Goal: Task Accomplishment & Management: Use online tool/utility

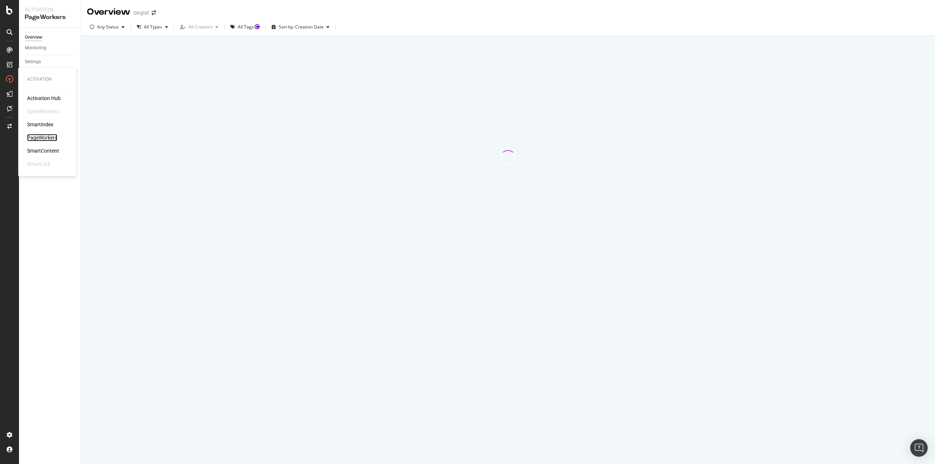
click at [49, 137] on div "PageWorkers" at bounding box center [42, 137] width 30 height 7
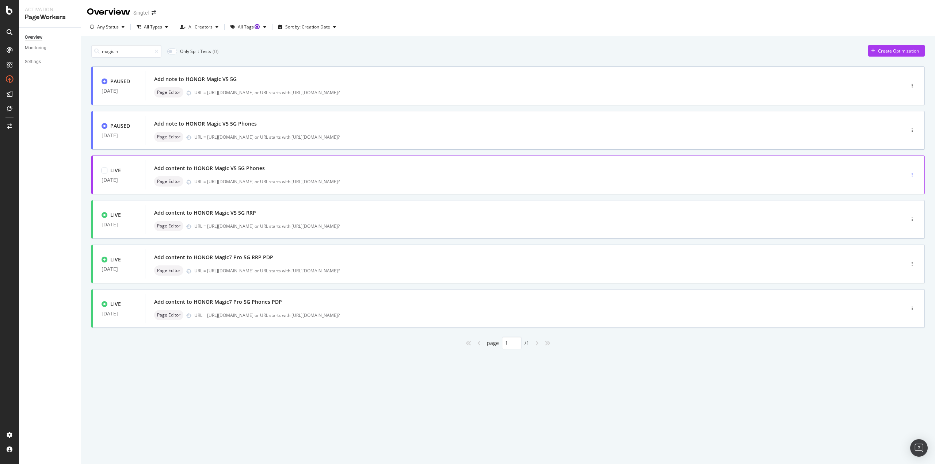
click at [910, 174] on div "button" at bounding box center [912, 175] width 7 height 4
click at [898, 185] on div "Edit" at bounding box center [900, 188] width 34 height 9
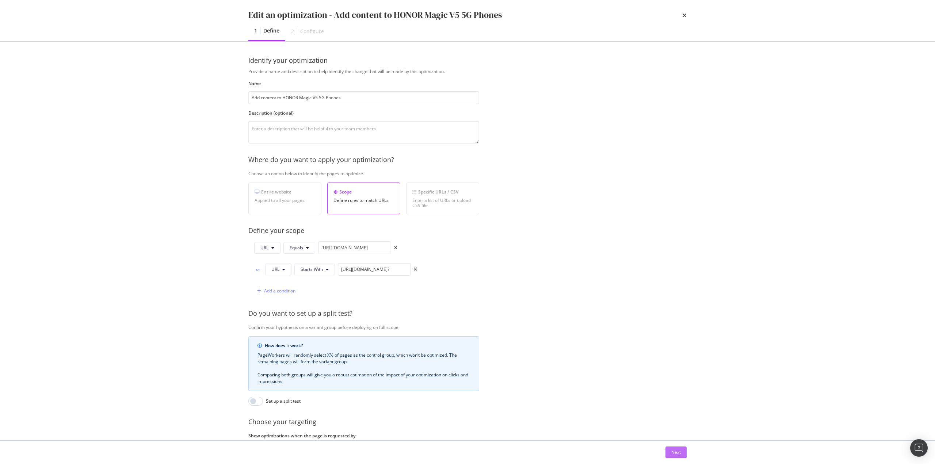
click at [678, 454] on div "Next" at bounding box center [675, 452] width 9 height 6
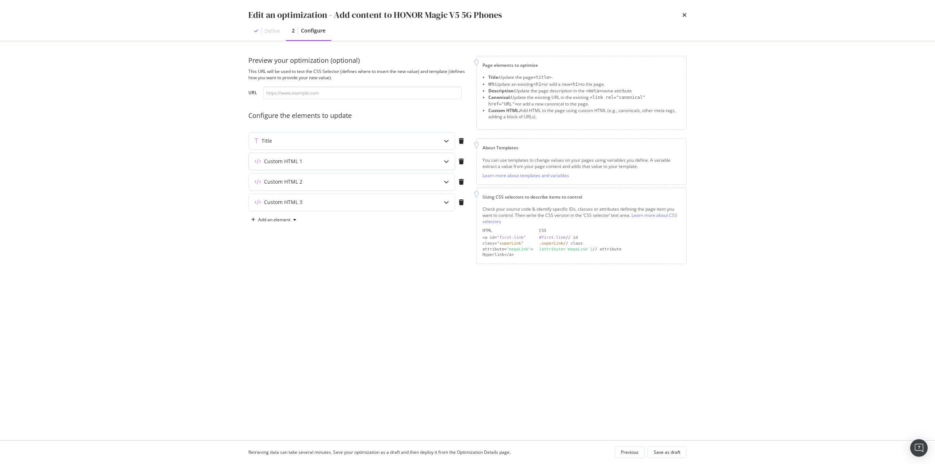
click at [346, 163] on div "Custom HTML 1" at bounding box center [337, 161] width 177 height 7
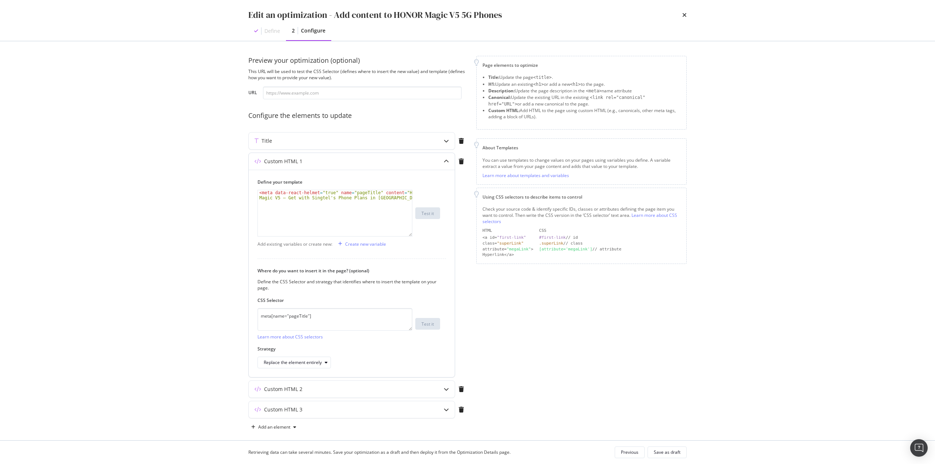
click at [363, 159] on div "Custom HTML 1" at bounding box center [337, 161] width 177 height 7
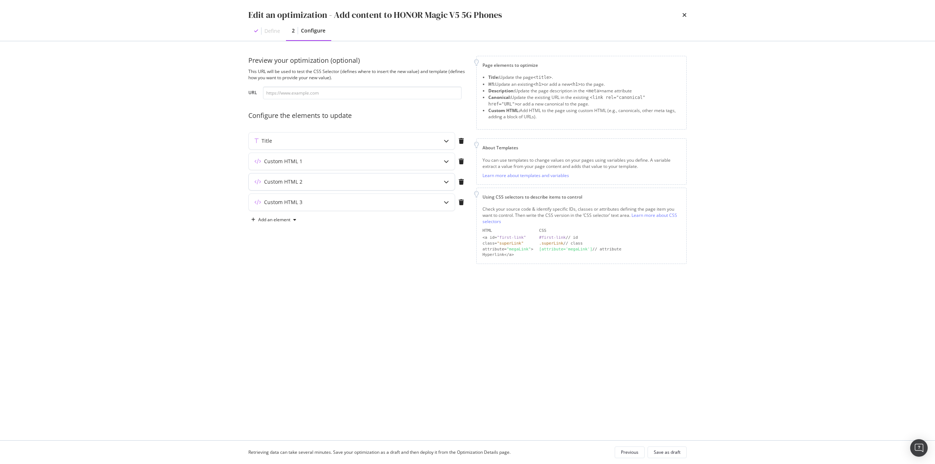
click at [354, 180] on div "Custom HTML 2" at bounding box center [337, 181] width 177 height 7
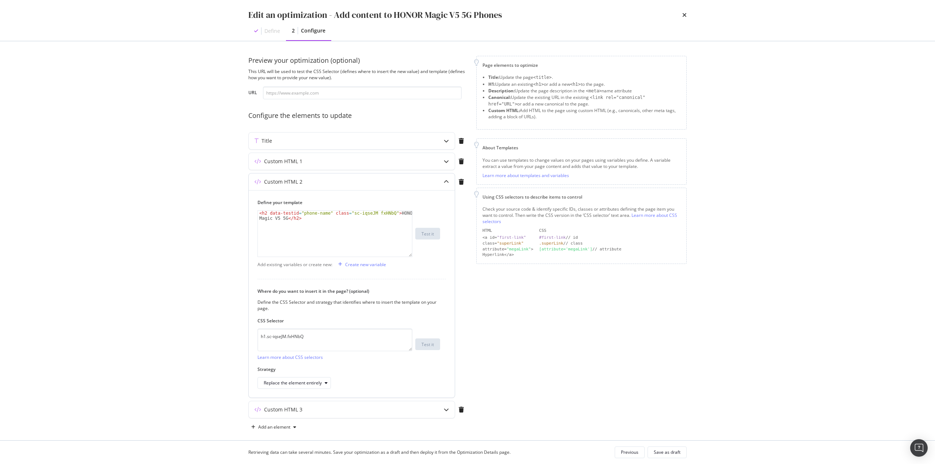
drag, startPoint x: 365, startPoint y: 182, endPoint x: 360, endPoint y: 189, distance: 8.5
click at [364, 182] on div "Custom HTML 2" at bounding box center [337, 181] width 177 height 7
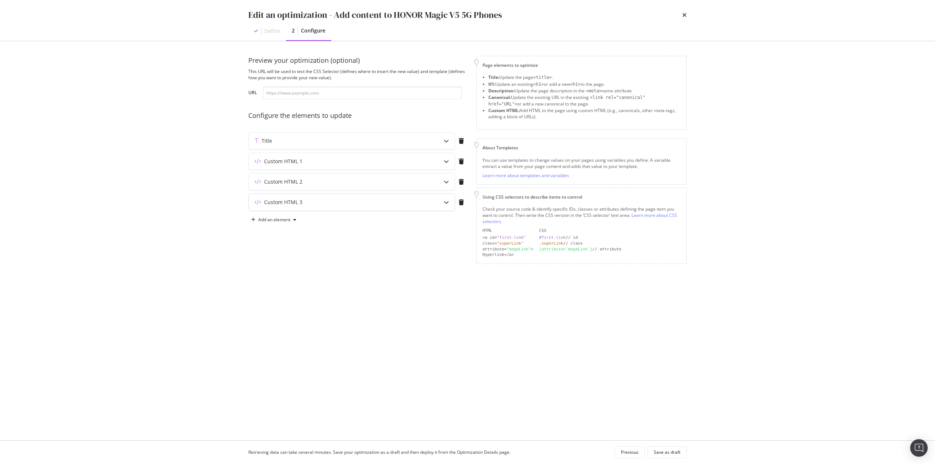
click at [348, 203] on div "Custom HTML 3" at bounding box center [337, 202] width 177 height 7
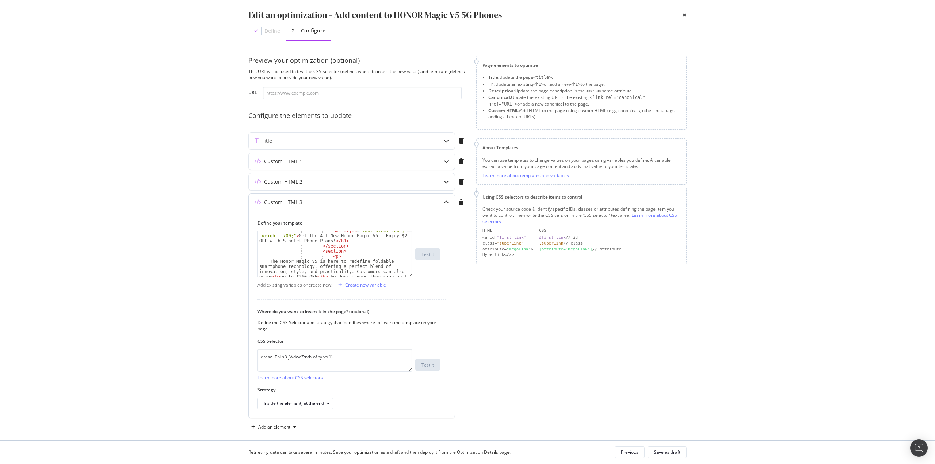
scroll to position [22, 0]
drag, startPoint x: 325, startPoint y: 268, endPoint x: 277, endPoint y: 265, distance: 49.0
click at [268, 263] on div "< div class = "sc-hPmGNk fIbMkm" > < div class = "sc-jnrVZQ bnKsUy" > < section…" at bounding box center [332, 258] width 149 height 56
drag, startPoint x: 350, startPoint y: 250, endPoint x: 305, endPoint y: 263, distance: 46.8
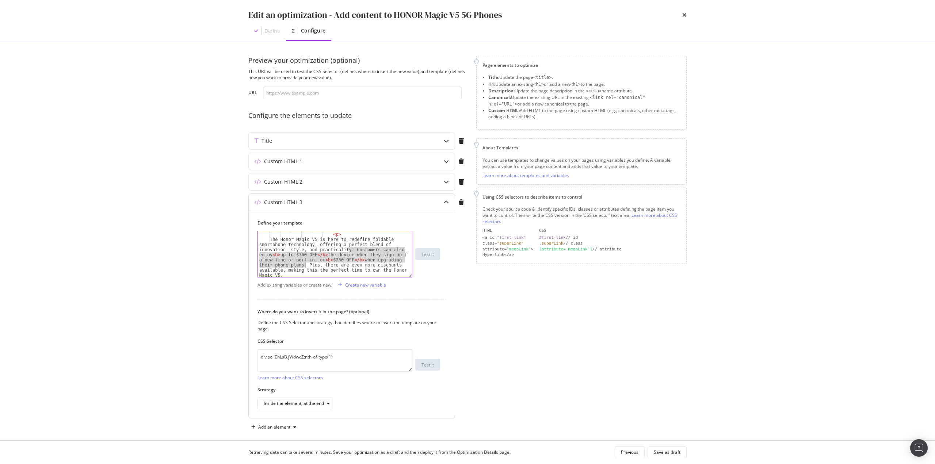
click at [305, 263] on div "< section > < p > The Honor Magic V5 is here to redefine foldable smartphone te…" at bounding box center [332, 273] width 149 height 92
click at [348, 251] on div "< h2 > Top-Tier Performance with Snapdragon 8 Gen 2 </ h2 > </ section > < sect…" at bounding box center [332, 268] width 149 height 92
click at [347, 250] on div "< h2 > Top-Tier Performance with Snapdragon 8 Gen 2 </ h2 > </ section > < sect…" at bounding box center [332, 268] width 149 height 92
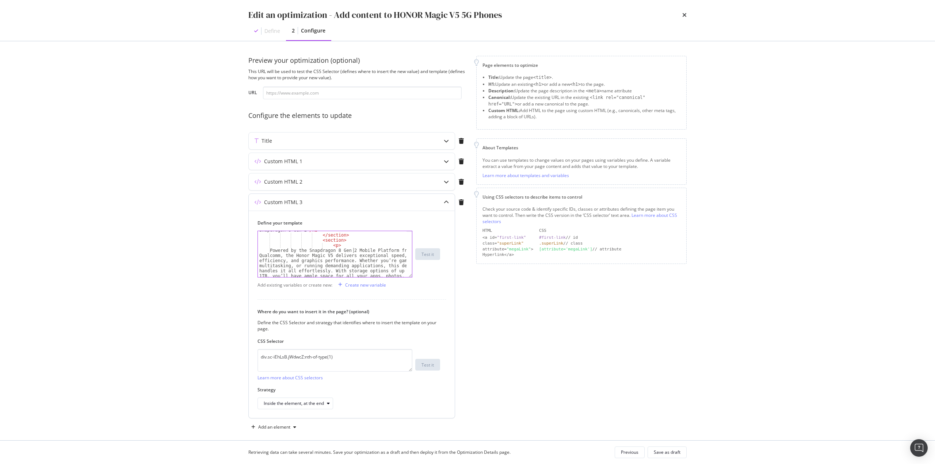
click at [354, 250] on div "< h2 > Top-Tier Performance with Snapdragon 8 Gen 2 </ h2 > </ section > < sect…" at bounding box center [332, 268] width 149 height 92
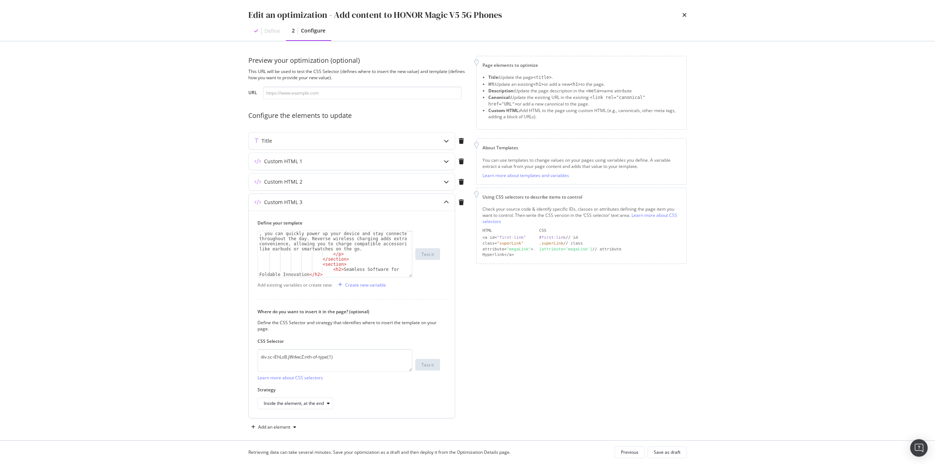
scroll to position [520, 0]
click at [378, 242] on div "< section > < p > The Honor Magic V5 is powered by a 5000mAh16 battery, the lar…" at bounding box center [332, 256] width 149 height 56
drag, startPoint x: 303, startPoint y: 258, endPoint x: 291, endPoint y: 260, distance: 11.8
click at [291, 260] on div "The Super-light Gearless Hinge is a standout feature of the Honor Magic V5, off…" at bounding box center [332, 258] width 149 height 118
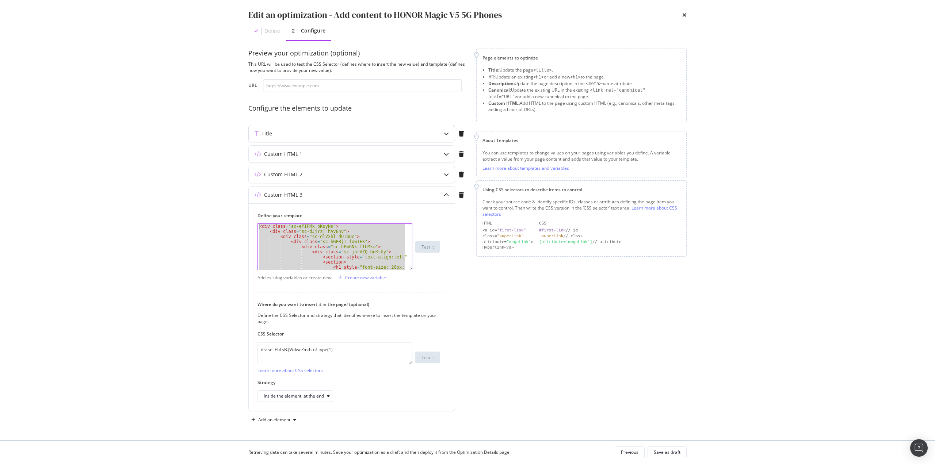
scroll to position [0, 0]
drag, startPoint x: 291, startPoint y: 268, endPoint x: 280, endPoint y: 142, distance: 126.5
click at [268, 139] on div "Preview your optimization (optional) This URL will be used to test the CSS Sele…" at bounding box center [357, 237] width 219 height 377
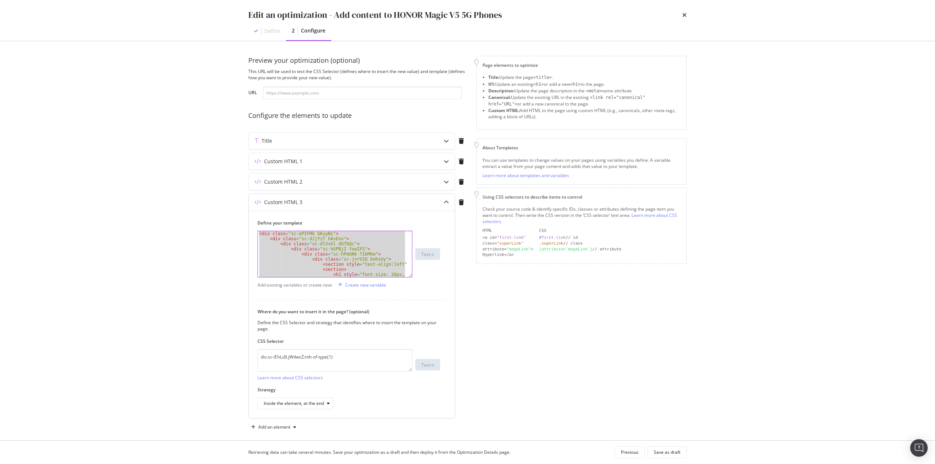
click at [304, 249] on div "< div class = "sc-ePIFMk bKuyNs" > < div class = "sc-dJjYzT hAvEnv" > < div cla…" at bounding box center [332, 254] width 149 height 46
drag, startPoint x: 260, startPoint y: 233, endPoint x: 391, endPoint y: 353, distance: 177.4
click at [378, 351] on div "Define your template <div class="sc-hGPBjI fowIFS"> </ p > </ section > </ sect…" at bounding box center [352, 314] width 206 height 207
paste textarea "Cursor at row 83"
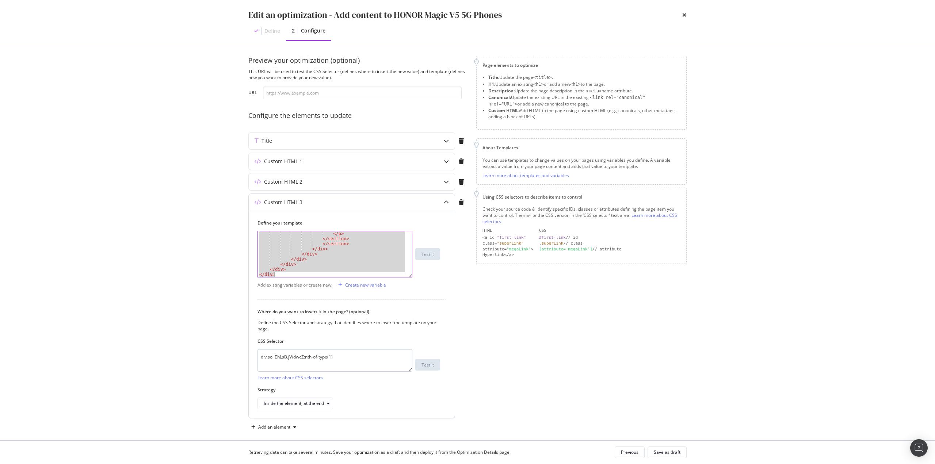
type textarea "</div>"
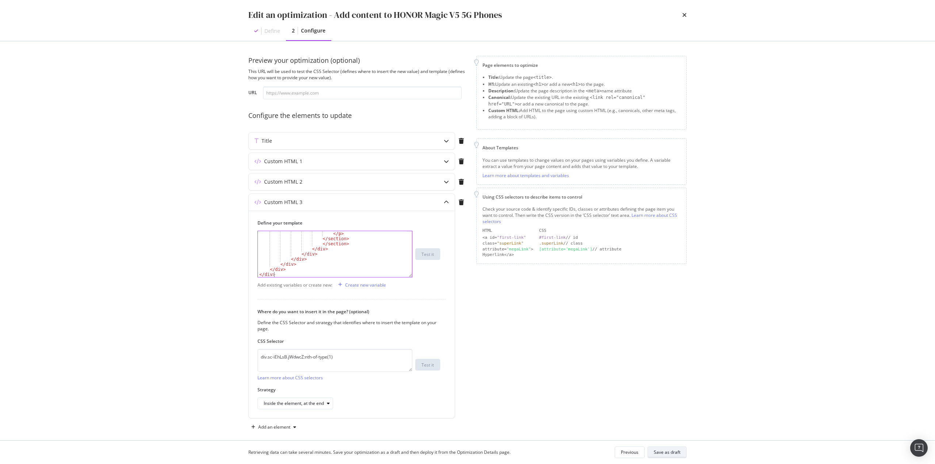
click at [673, 455] on div "Save as draft" at bounding box center [667, 452] width 27 height 6
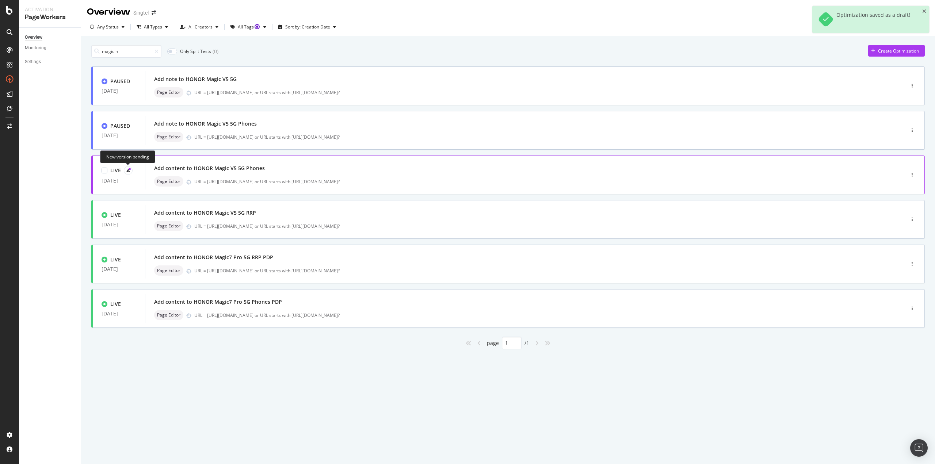
click at [127, 169] on icon at bounding box center [128, 171] width 4 height 4
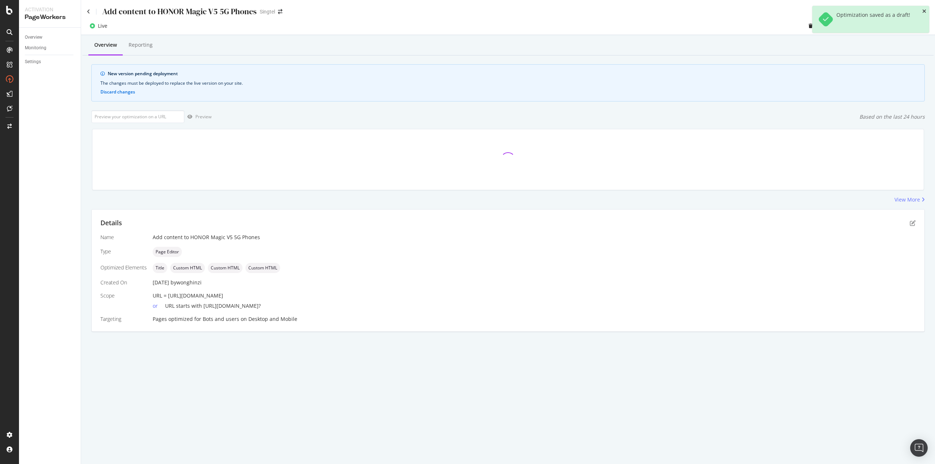
click at [926, 11] on icon "close toast" at bounding box center [924, 11] width 4 height 5
click at [908, 27] on div "Deploy to production" at bounding box center [902, 26] width 42 height 6
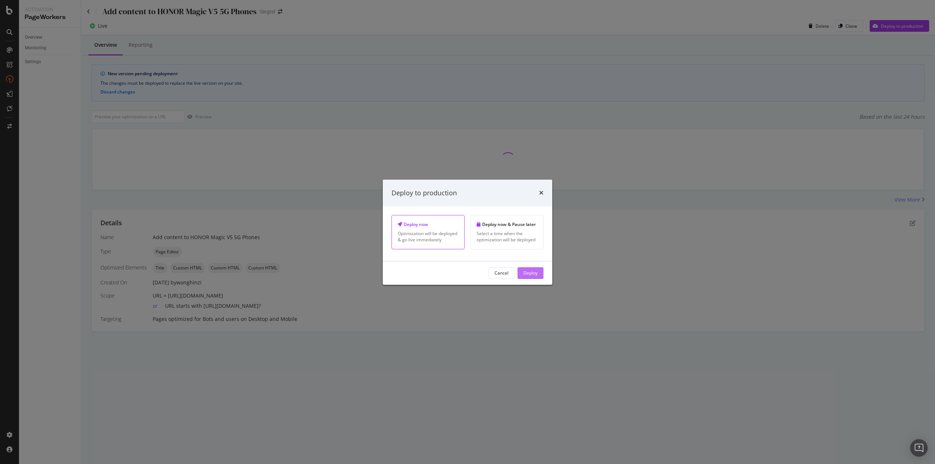
drag, startPoint x: 535, startPoint y: 274, endPoint x: 540, endPoint y: 275, distance: 4.6
click at [535, 274] on div "Deploy" at bounding box center [530, 273] width 14 height 6
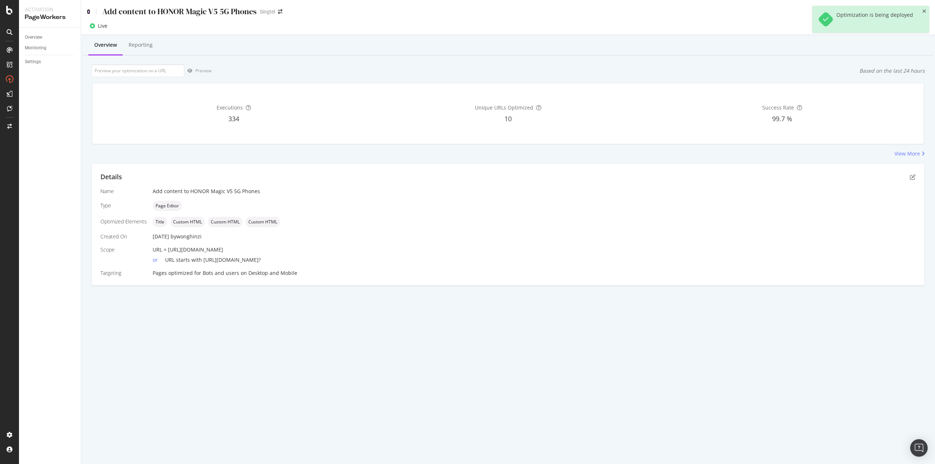
click at [90, 12] on icon at bounding box center [88, 11] width 3 height 5
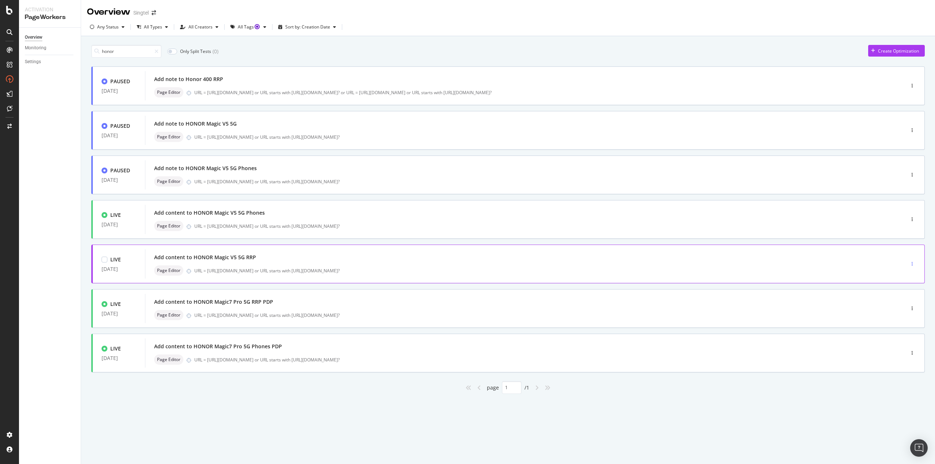
click at [911, 264] on div "button" at bounding box center [912, 264] width 7 height 4
click at [894, 277] on icon at bounding box center [891, 278] width 4 height 4
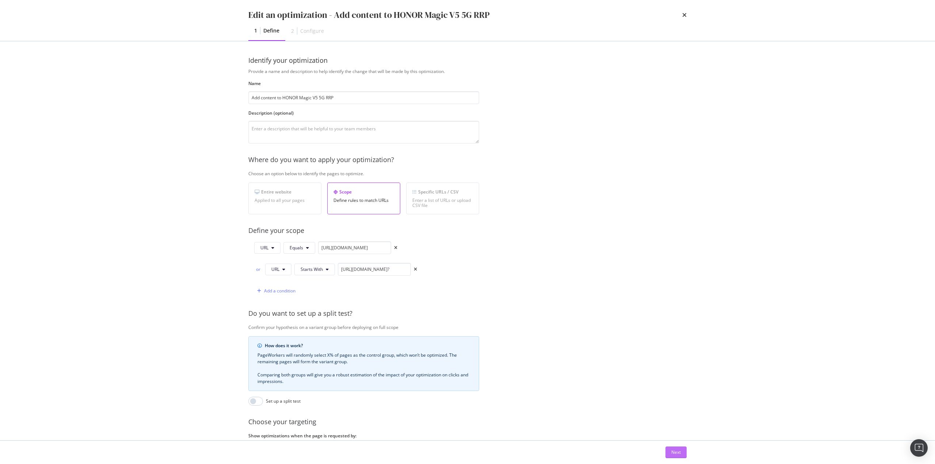
click at [674, 451] on div "Next" at bounding box center [675, 452] width 9 height 6
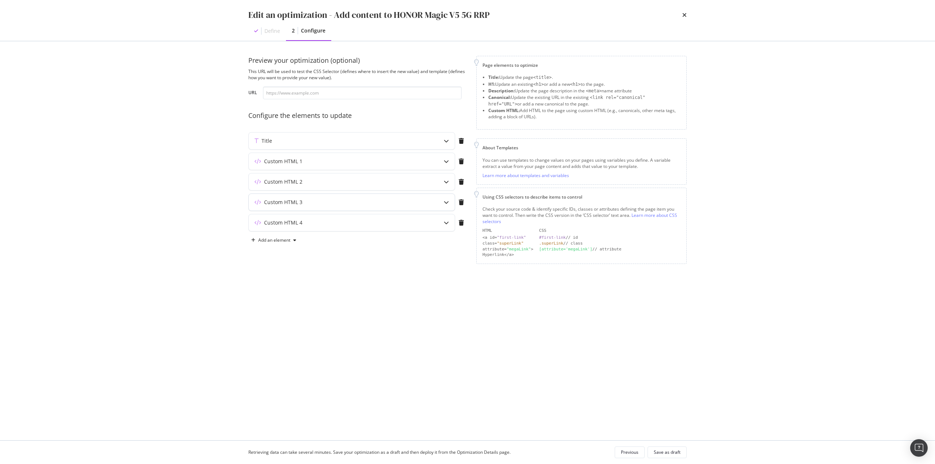
click at [315, 205] on div "Custom HTML 3" at bounding box center [337, 202] width 177 height 7
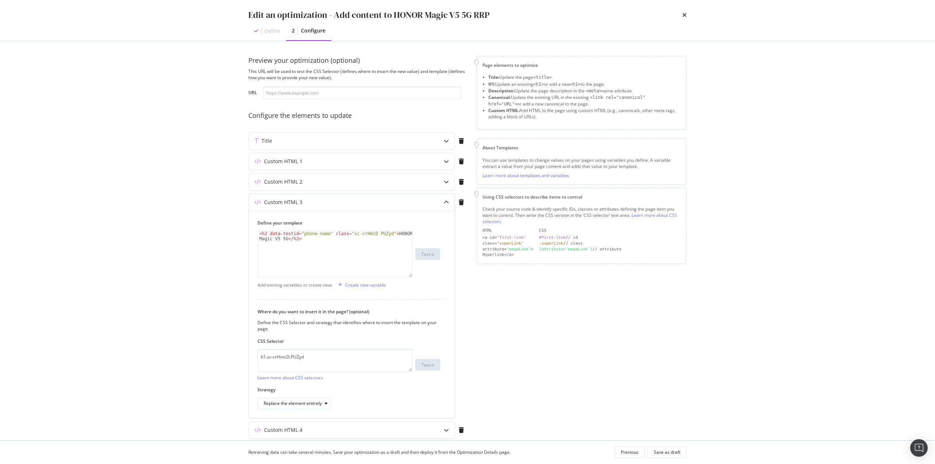
click at [325, 197] on div "Custom HTML 3" at bounding box center [352, 202] width 206 height 17
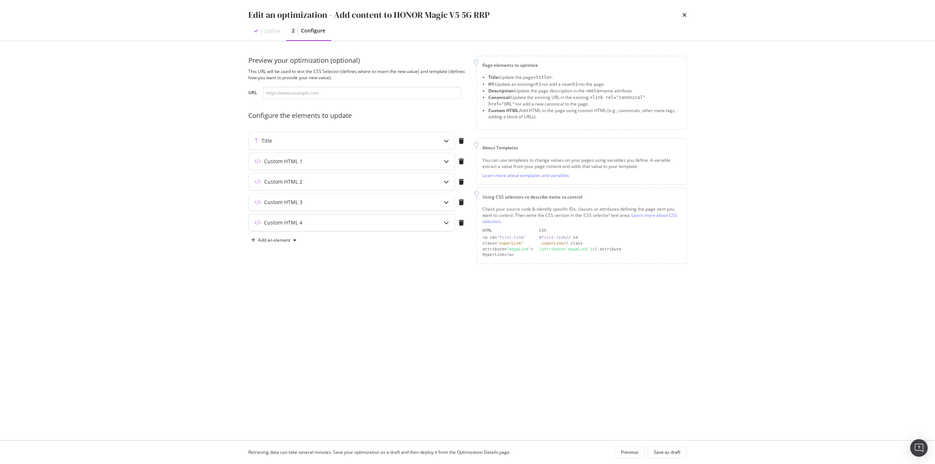
click at [333, 228] on div "Custom HTML 4" at bounding box center [352, 222] width 206 height 17
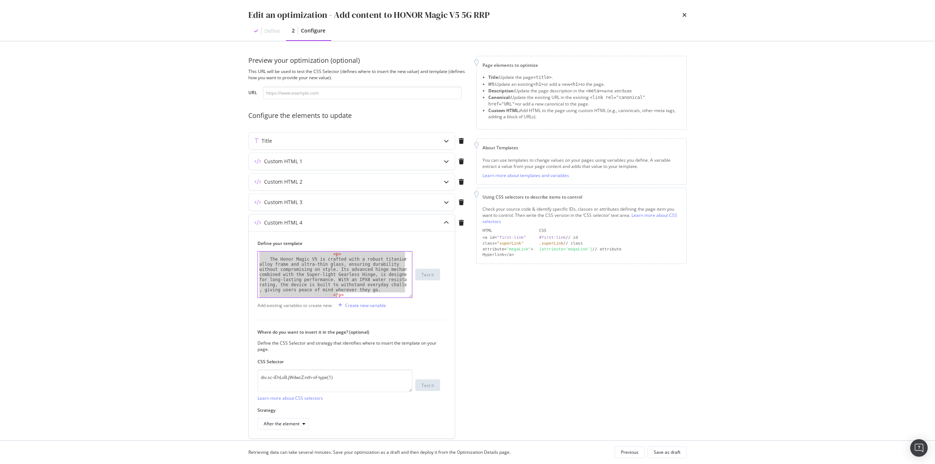
scroll to position [701, 0]
drag, startPoint x: 258, startPoint y: 254, endPoint x: 465, endPoint y: 386, distance: 245.7
click at [452, 385] on div "Define your template <div class="sc-ePIFMk bKuyNs"> </ p > </ section > </ sect…" at bounding box center [352, 334] width 206 height 207
click at [339, 285] on div "</ p > </ section > </ section > </ div > </ div > </ div > </ div > </ div > <…" at bounding box center [332, 275] width 149 height 46
drag, startPoint x: 260, startPoint y: 254, endPoint x: 425, endPoint y: 386, distance: 211.5
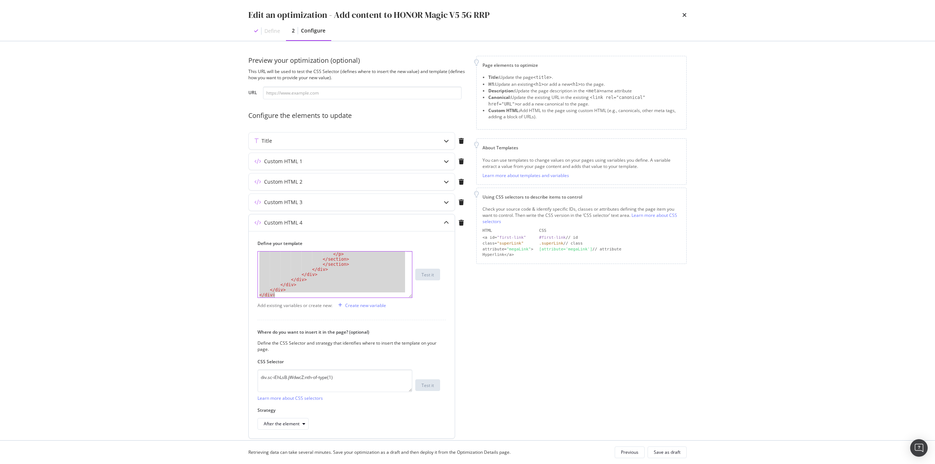
click at [410, 386] on div "Define your template </div> </ p > </ section > </ section > </ div > </ div > …" at bounding box center [352, 334] width 206 height 207
paste textarea "Cursor at row 83"
type textarea "</div>"
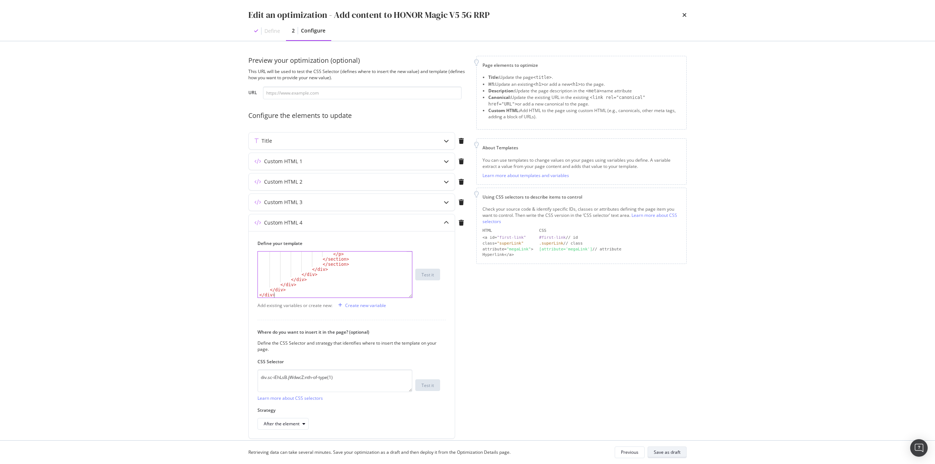
click at [664, 451] on div "Save as draft" at bounding box center [667, 452] width 27 height 6
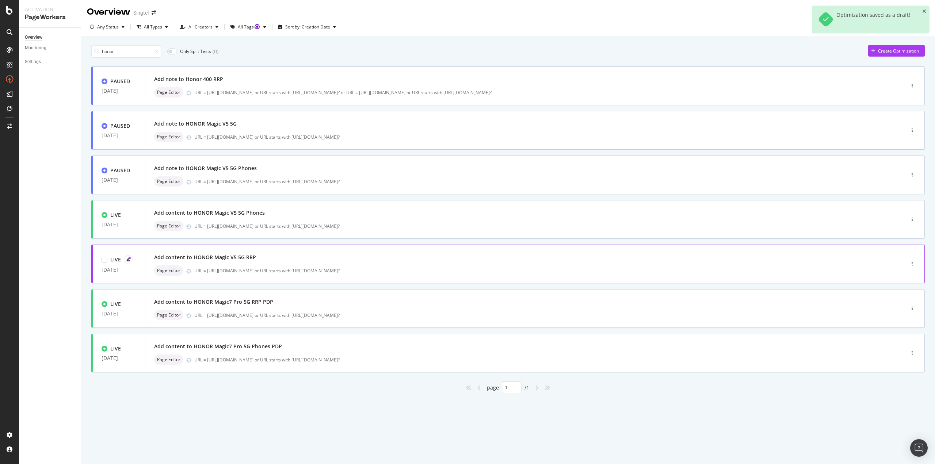
click at [132, 259] on div "LIVE" at bounding box center [119, 259] width 35 height 9
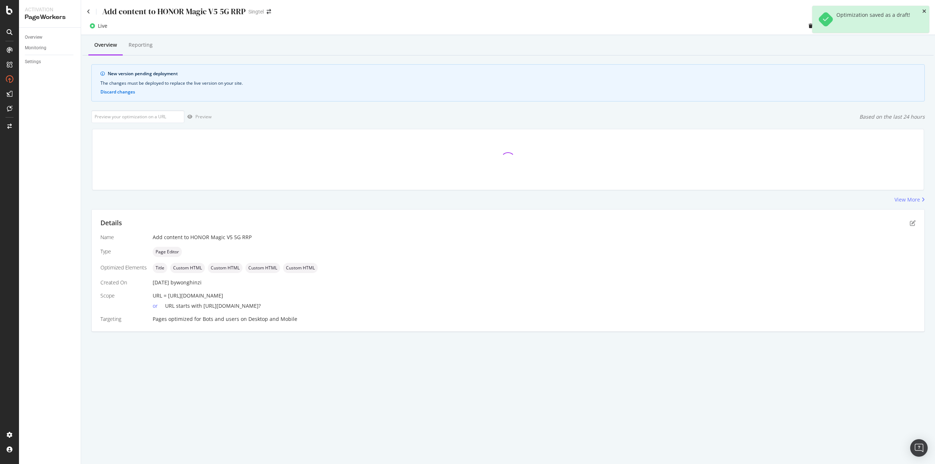
click at [924, 9] on icon "close toast" at bounding box center [924, 11] width 4 height 5
click at [910, 23] on div "Deploy to production" at bounding box center [902, 26] width 42 height 6
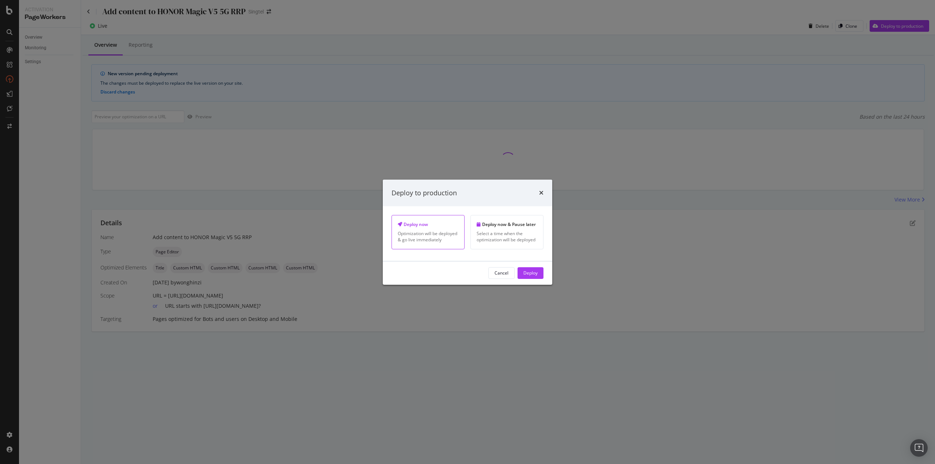
click at [536, 271] on div "Deploy" at bounding box center [530, 273] width 14 height 6
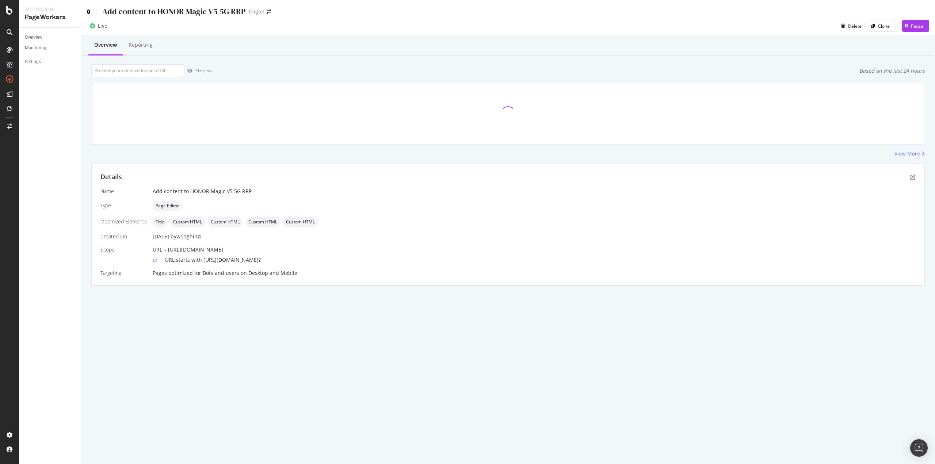
click at [88, 12] on icon at bounding box center [88, 11] width 3 height 5
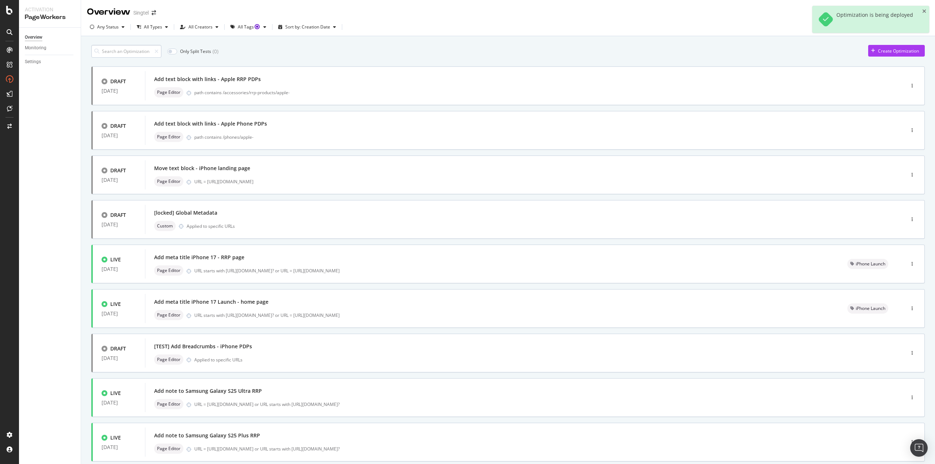
drag, startPoint x: 144, startPoint y: 52, endPoint x: 144, endPoint y: 57, distance: 4.8
click at [144, 52] on input at bounding box center [126, 51] width 70 height 13
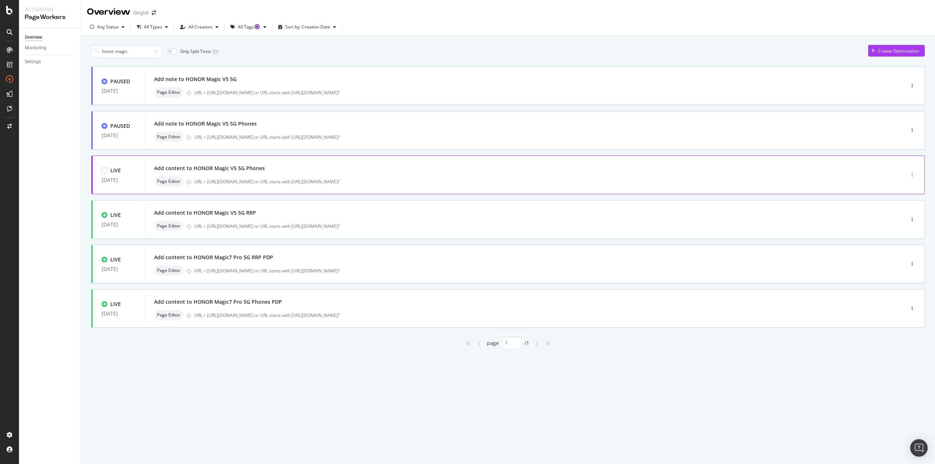
click at [914, 176] on div "button" at bounding box center [912, 175] width 7 height 4
click at [900, 186] on div "Edit" at bounding box center [902, 189] width 8 height 6
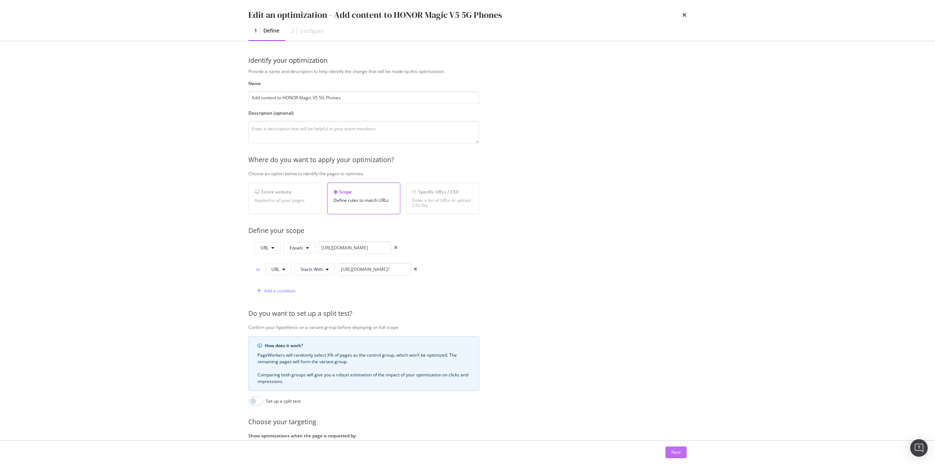
click at [675, 456] on div "Next" at bounding box center [675, 452] width 9 height 6
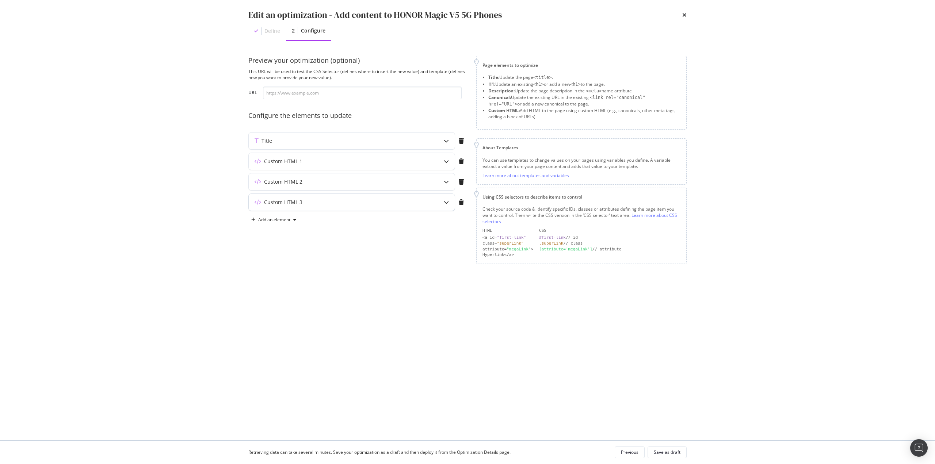
click at [358, 201] on div "Custom HTML 3" at bounding box center [337, 202] width 177 height 7
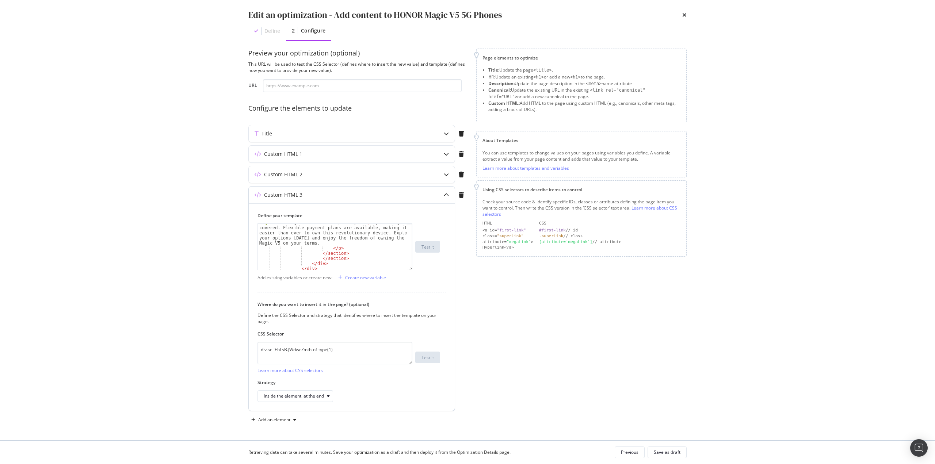
scroll to position [696, 0]
click at [683, 14] on icon "times" at bounding box center [684, 15] width 4 height 6
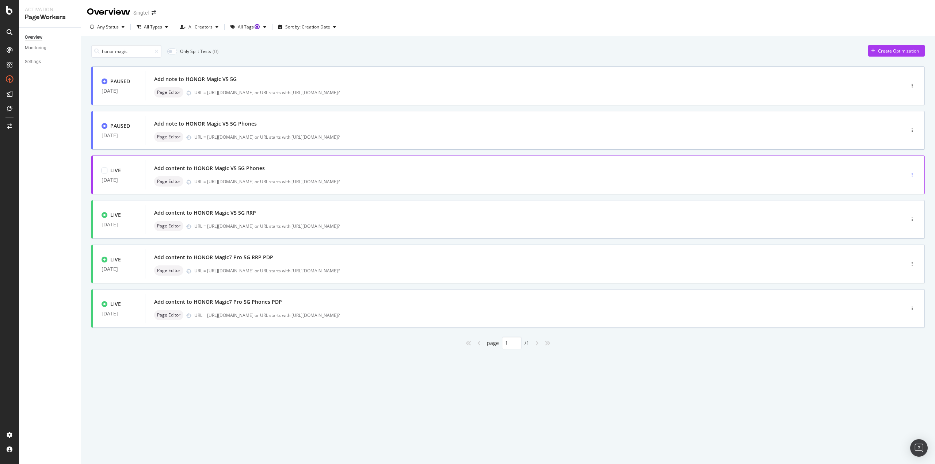
click at [914, 175] on div "button" at bounding box center [912, 175] width 7 height 4
click at [892, 190] on icon at bounding box center [891, 189] width 4 height 4
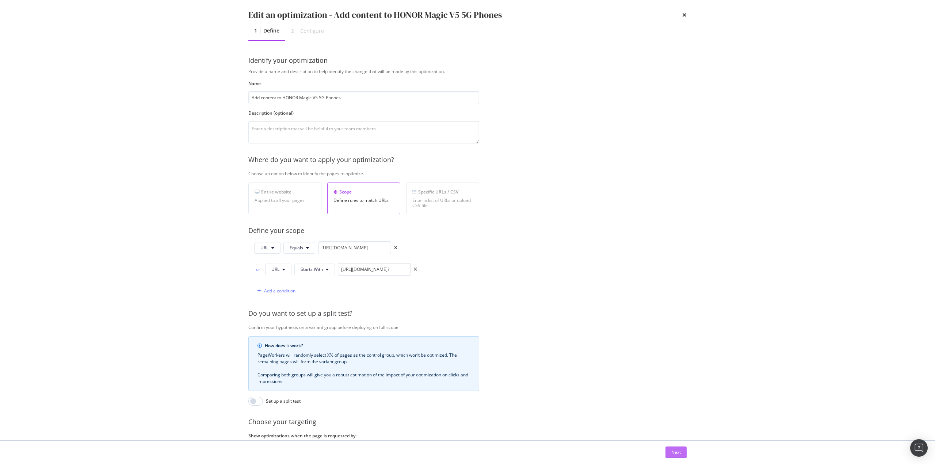
click at [671, 453] on div "Next" at bounding box center [675, 452] width 9 height 6
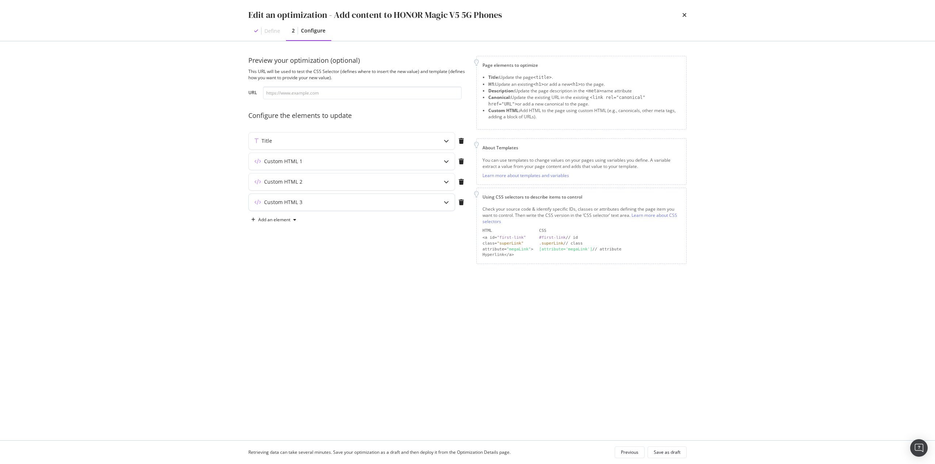
click at [344, 202] on div "Custom HTML 3" at bounding box center [337, 202] width 177 height 7
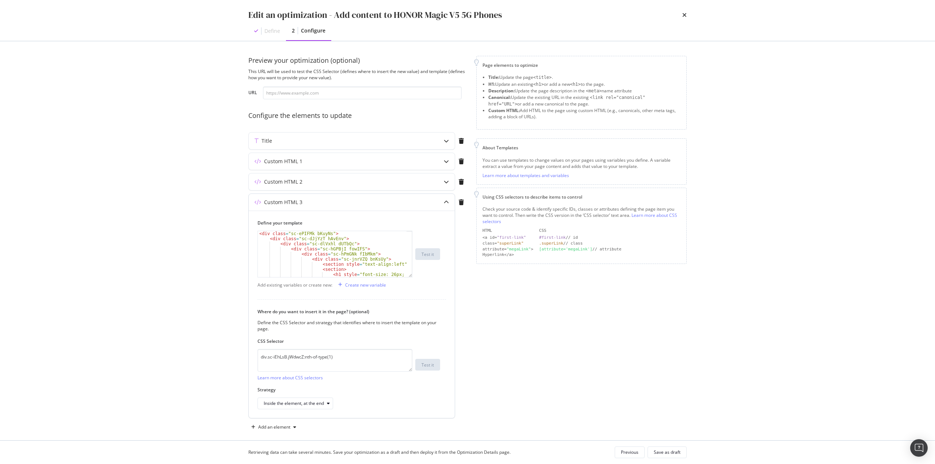
click at [369, 243] on div "< div class = "sc-ePIFMk bKuyNs" > < div class = "sc-dJjYzT hAvEnv" > < div cla…" at bounding box center [332, 264] width 149 height 66
type textarea "<div class="sc-dlVxhl dUTbQc">"
click at [312, 232] on div "magic ​ ​ All Replace All + 1 of 14 .* Aa \b S" at bounding box center [346, 240] width 121 height 19
click at [310, 240] on input "magic" at bounding box center [326, 237] width 79 height 9
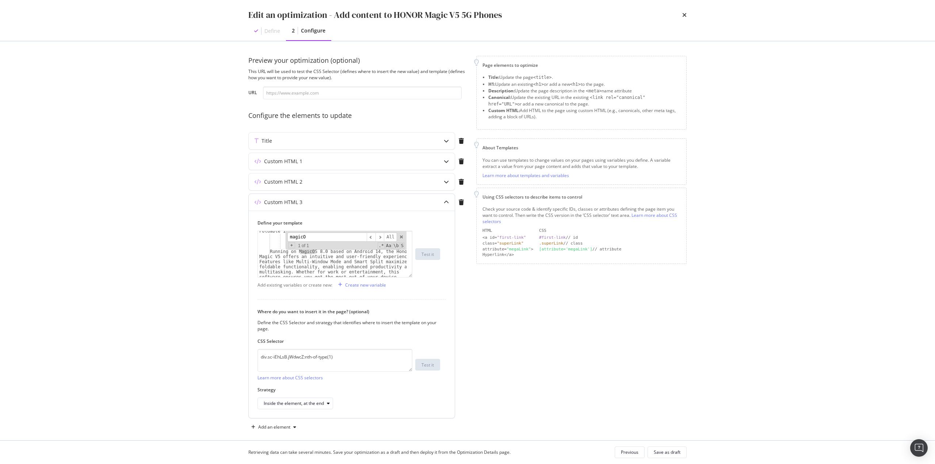
scroll to position [586, 0]
click at [355, 240] on input "magicOS" at bounding box center [326, 237] width 79 height 9
type input "magicOS"
click at [399, 236] on span "modal" at bounding box center [401, 237] width 5 height 5
click at [306, 255] on div "< h2 > Seamless Software for Foldable Innovation </ h2 > </ section > < section…" at bounding box center [332, 267] width 149 height 87
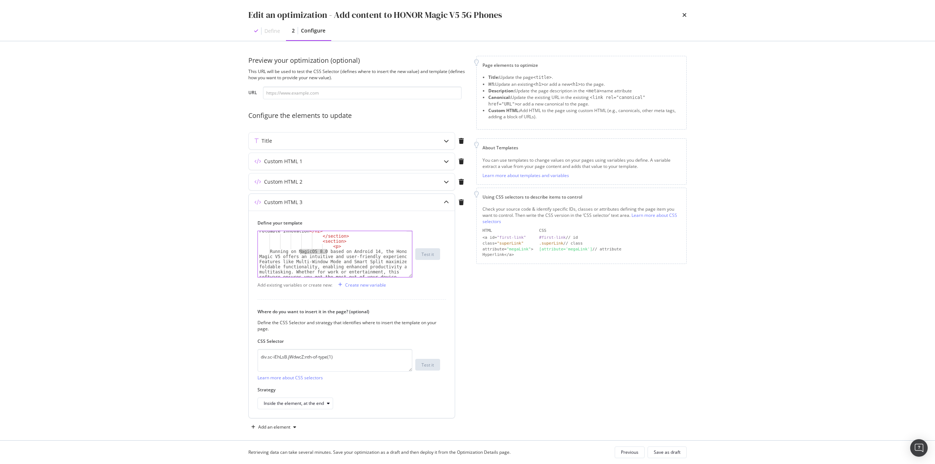
drag, startPoint x: 326, startPoint y: 252, endPoint x: 300, endPoint y: 252, distance: 26.7
click at [300, 252] on div "< h2 > Seamless Software for Foldable Innovation </ h2 > </ section > < section…" at bounding box center [332, 267] width 149 height 87
paste textarea "9.0.1"
click at [379, 249] on div "< h2 > Seamless Software for Foldable Innovation </ h2 > </ section > < section…" at bounding box center [332, 270] width 149 height 92
click at [379, 252] on div "< h2 > Seamless Software for Foldable Innovation </ h2 > </ section > < section…" at bounding box center [332, 270] width 149 height 92
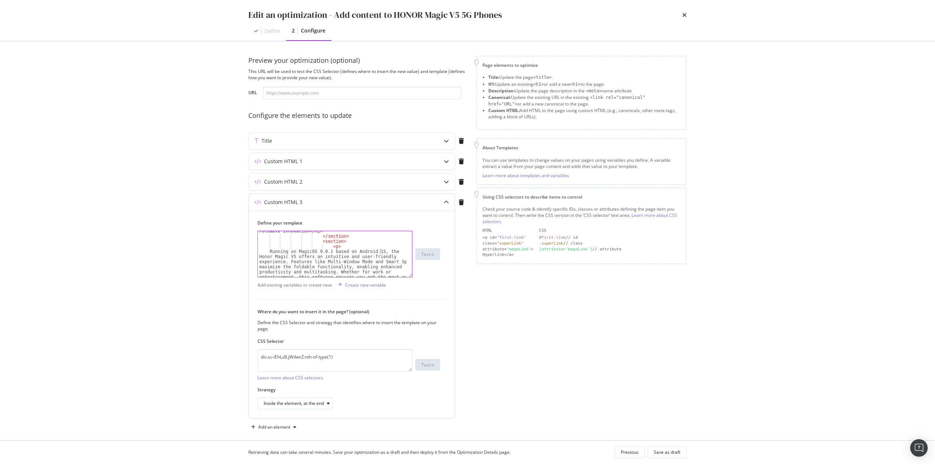
scroll to position [0, 10]
type textarea "Running on MagicOS 9.0.1 based on Android 15, the Honor Magic V5 offers an intu…"
drag, startPoint x: 670, startPoint y: 457, endPoint x: 664, endPoint y: 457, distance: 5.9
click at [666, 457] on div "Save as draft" at bounding box center [667, 452] width 27 height 10
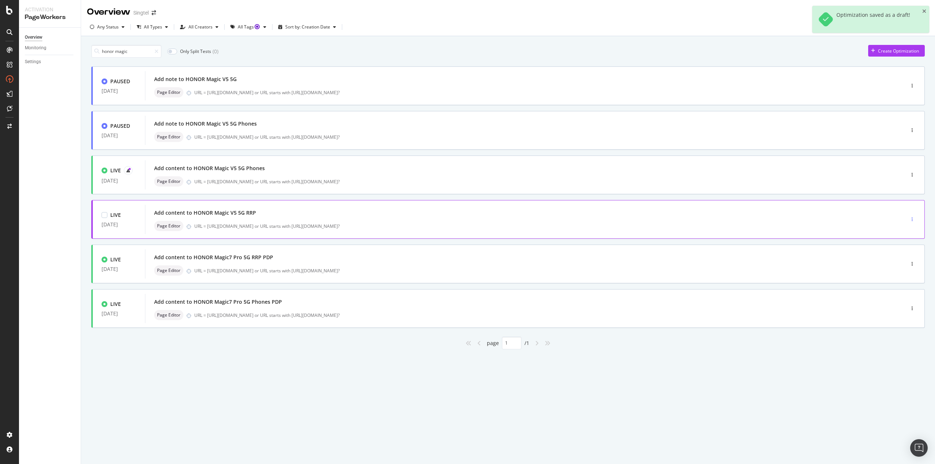
click at [912, 218] on icon "button" at bounding box center [912, 219] width 1 height 4
click at [903, 235] on div "Edit" at bounding box center [902, 233] width 8 height 6
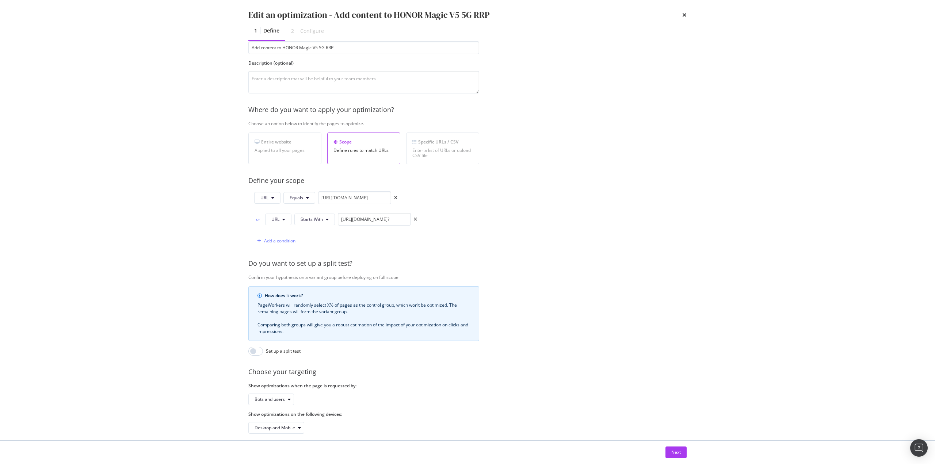
scroll to position [64, 0]
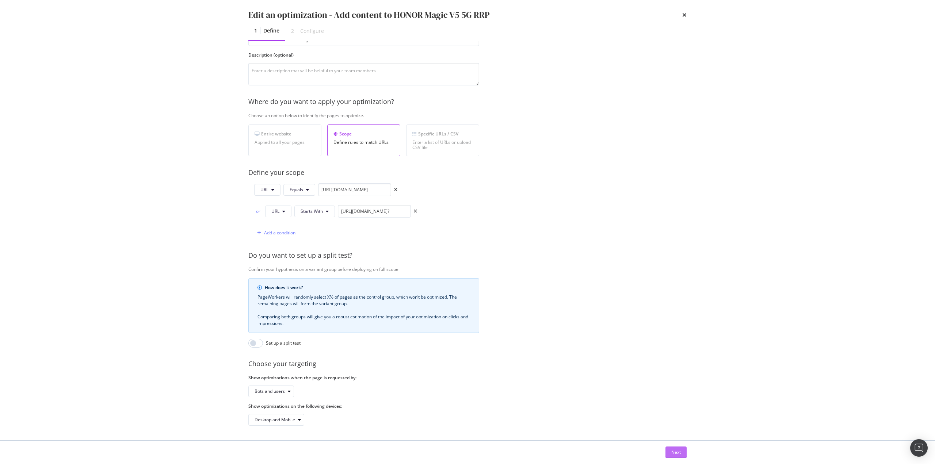
click at [674, 458] on div "Next" at bounding box center [675, 452] width 9 height 11
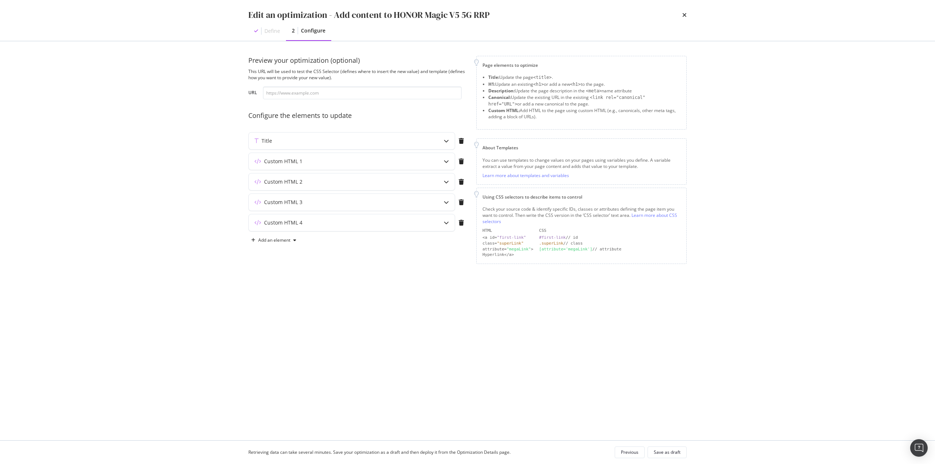
scroll to position [0, 0]
click at [328, 235] on div "Add an element" at bounding box center [357, 241] width 219 height 12
click at [337, 232] on div "Custom HTML 4" at bounding box center [357, 224] width 219 height 20
click at [363, 230] on div "Custom HTML 4" at bounding box center [352, 222] width 206 height 17
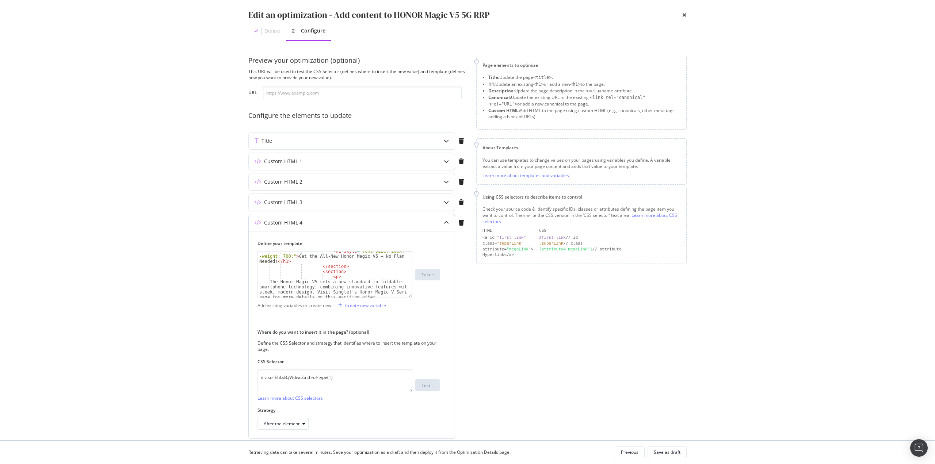
scroll to position [66, 0]
type textarea "The Honor Magic V5 sets a new standard in foldable smartphone technology, combi…"
click at [341, 262] on div "< section > < p > The Honor Magic V5 sets a new standard in foldable smartphone…" at bounding box center [332, 277] width 149 height 61
type input "magicOS"
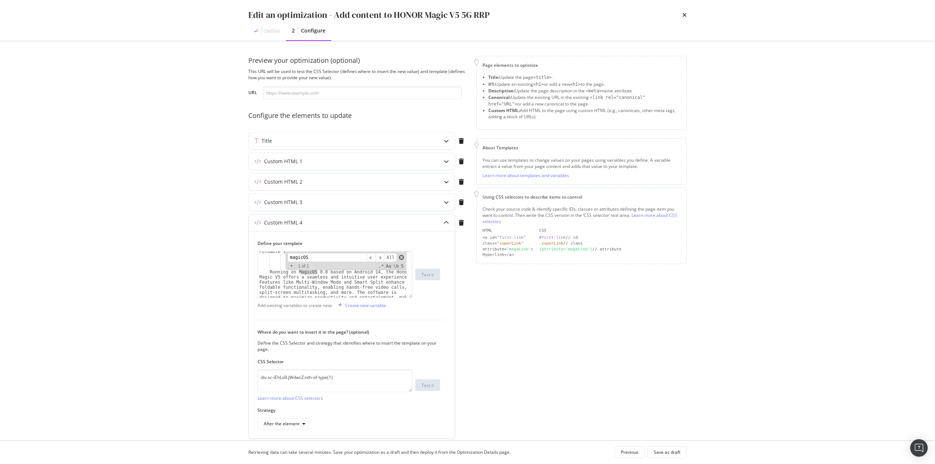
click at [403, 259] on span "modal" at bounding box center [401, 257] width 5 height 5
click at [321, 272] on div "< h2 > Optimized Software for Foldable Innovation </ h2 > </ section > < sectio…" at bounding box center [332, 290] width 149 height 92
click at [378, 271] on div "< h2 > Optimized Software for Foldable Innovation </ h2 > </ section > < sectio…" at bounding box center [332, 292] width 149 height 97
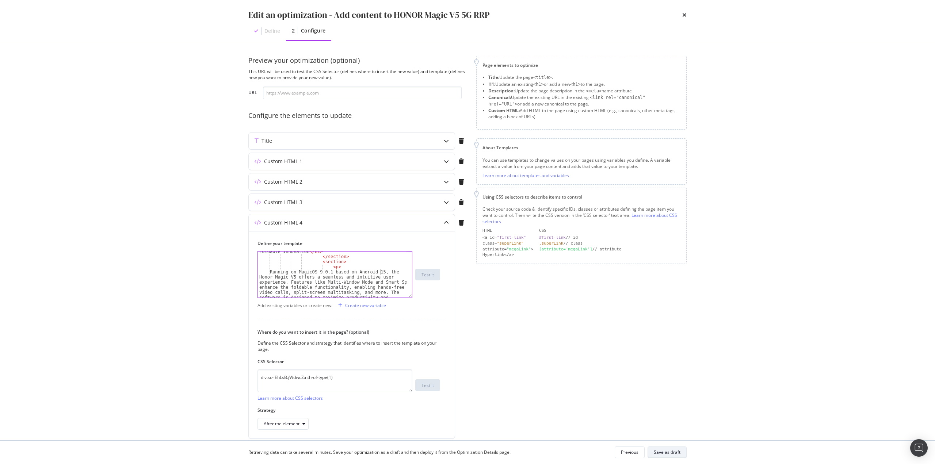
type textarea "Running on MagicOS 9.0.1 based on Android 15, the Honor Magic V5 offers a seaml…"
click at [669, 452] on div "Save as draft" at bounding box center [667, 452] width 27 height 6
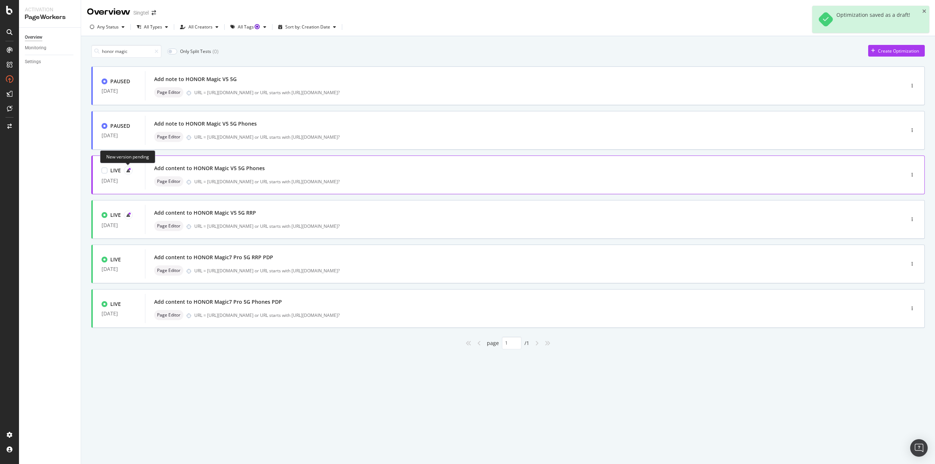
click at [129, 168] on icon at bounding box center [130, 169] width 2 height 2
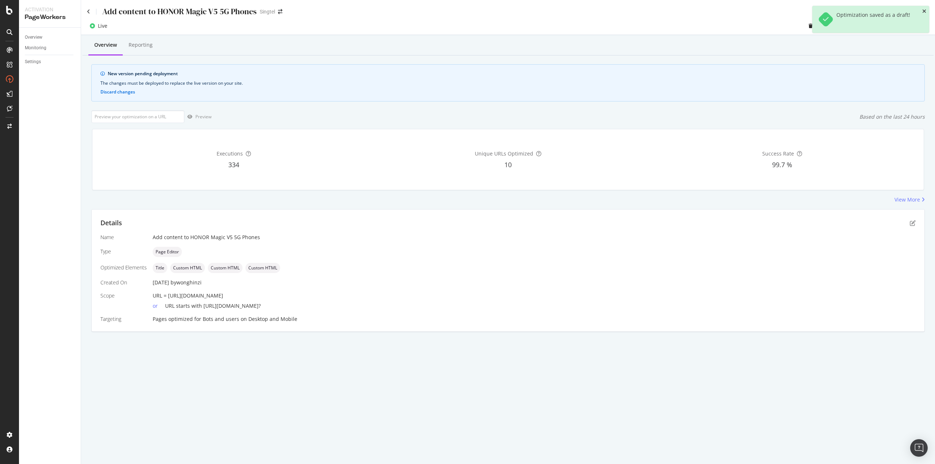
click at [926, 11] on icon "close toast" at bounding box center [924, 11] width 4 height 5
click at [908, 28] on div "Deploy to production" at bounding box center [902, 26] width 42 height 6
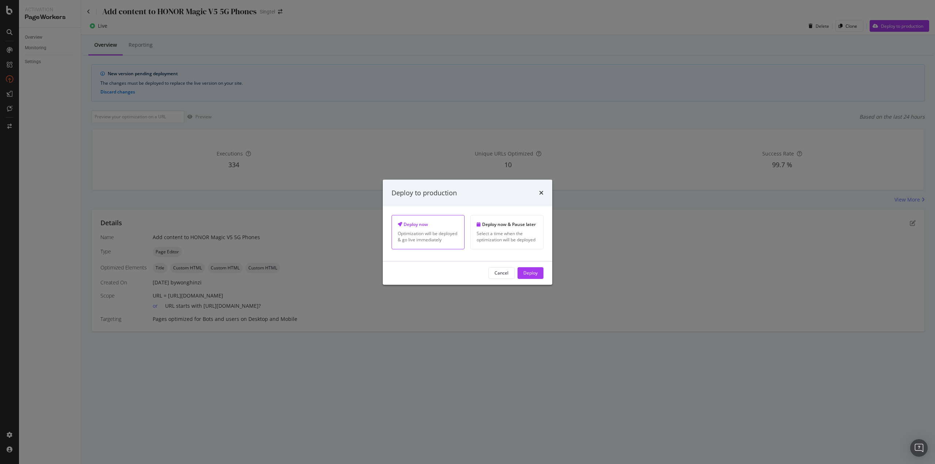
drag, startPoint x: 525, startPoint y: 274, endPoint x: 529, endPoint y: 279, distance: 6.2
click at [527, 275] on div "Deploy" at bounding box center [530, 273] width 14 height 6
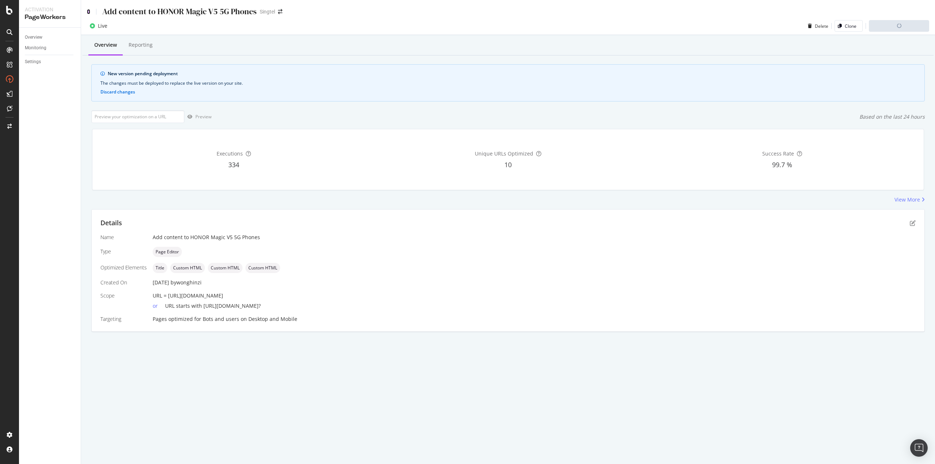
click at [88, 12] on icon at bounding box center [88, 11] width 3 height 5
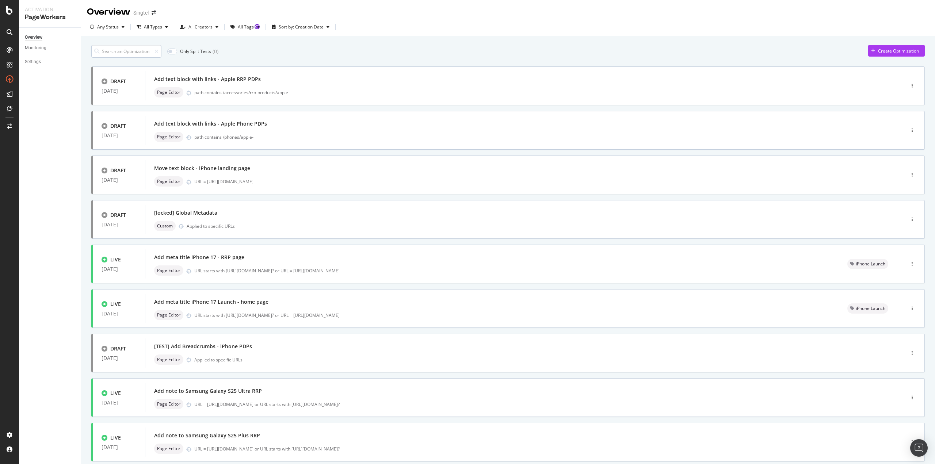
click at [132, 47] on input at bounding box center [126, 51] width 70 height 13
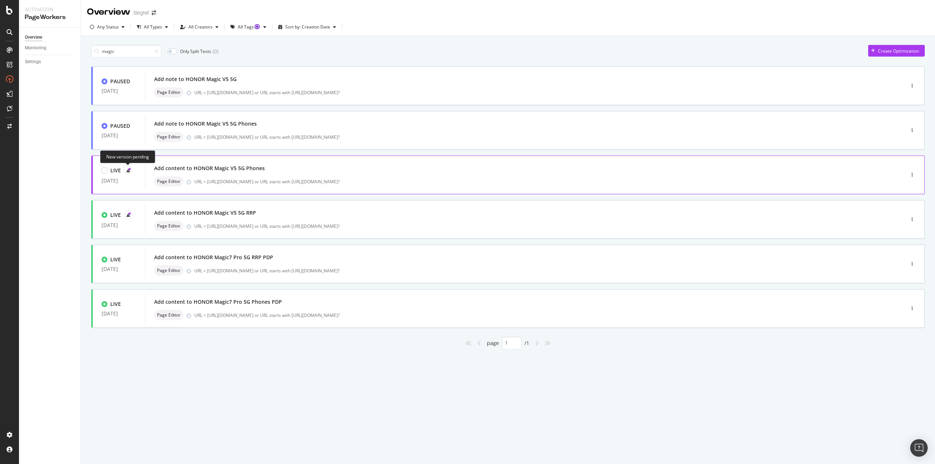
click at [129, 169] on icon at bounding box center [130, 169] width 2 height 2
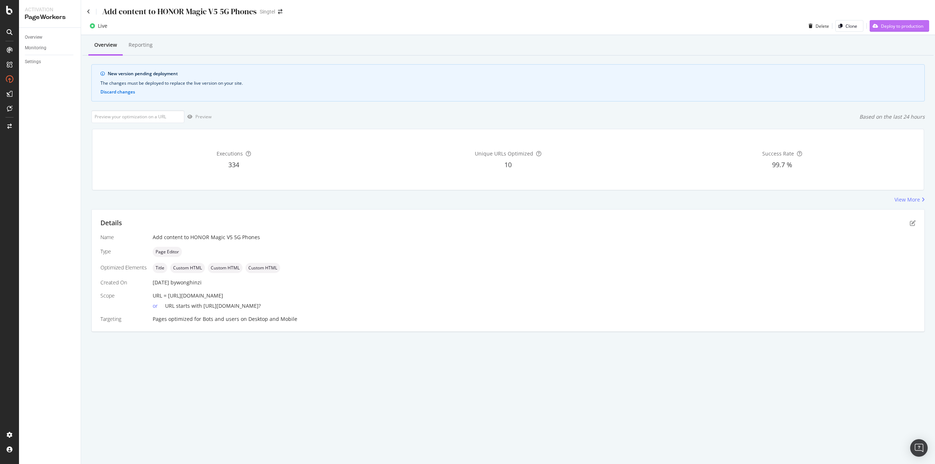
click at [901, 23] on div "Deploy to production" at bounding box center [902, 26] width 42 height 6
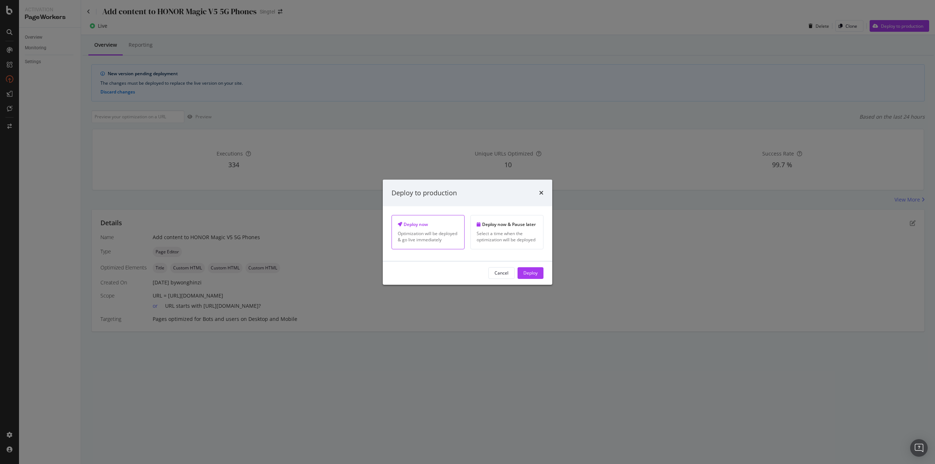
drag, startPoint x: 536, startPoint y: 270, endPoint x: 530, endPoint y: 272, distance: 7.1
click at [536, 270] on div "Deploy" at bounding box center [530, 273] width 14 height 6
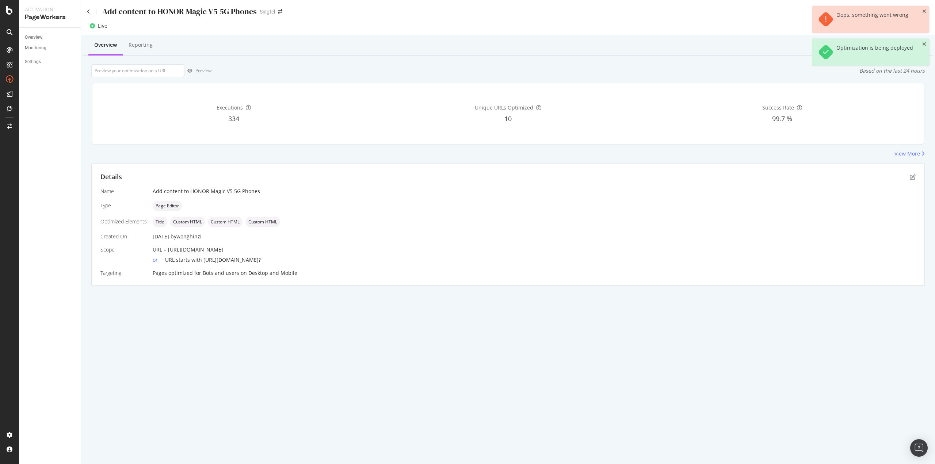
drag, startPoint x: 925, startPoint y: 43, endPoint x: 921, endPoint y: 31, distance: 12.4
click at [924, 41] on div "Optimization is being deployed" at bounding box center [870, 52] width 117 height 27
drag, startPoint x: 925, startPoint y: 11, endPoint x: 925, endPoint y: 39, distance: 27.8
click at [925, 11] on icon "close toast" at bounding box center [924, 11] width 4 height 5
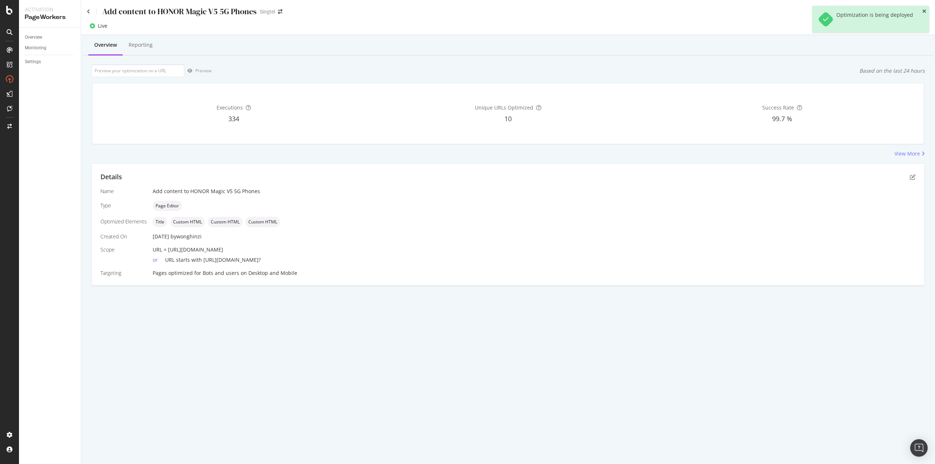
click at [926, 11] on icon "close toast" at bounding box center [924, 11] width 4 height 5
click at [89, 14] on icon at bounding box center [88, 11] width 3 height 5
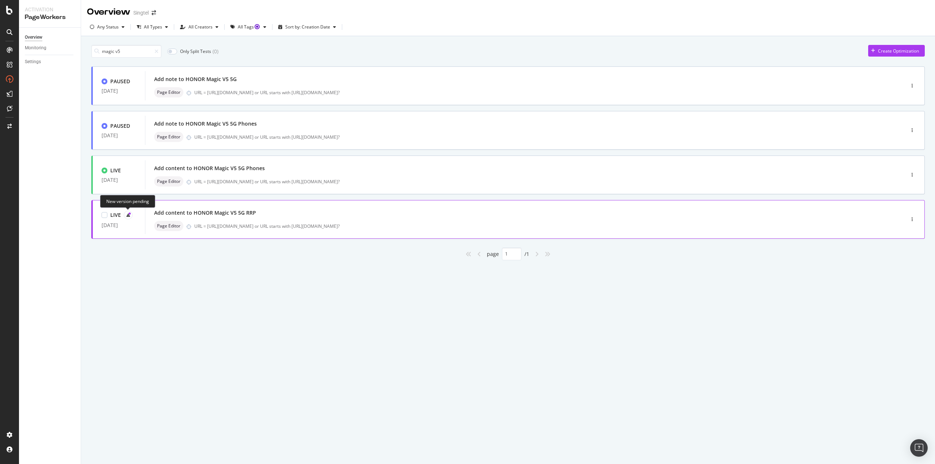
click at [127, 213] on icon at bounding box center [128, 215] width 4 height 4
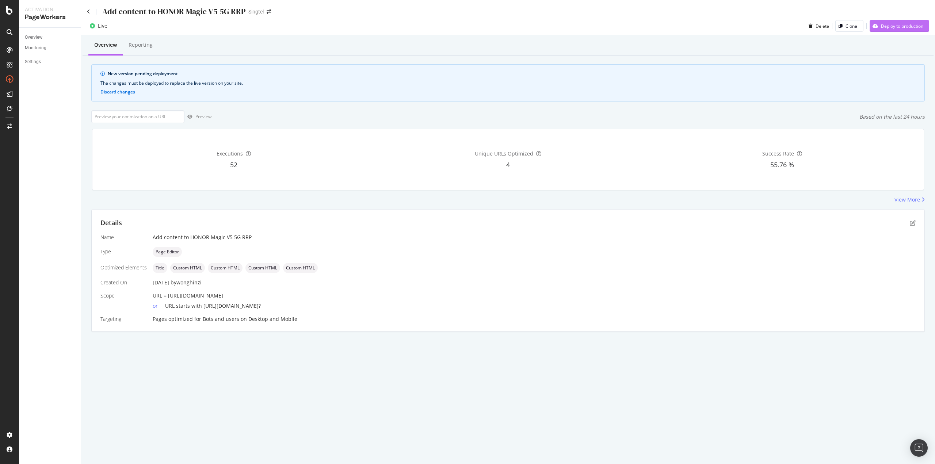
click at [916, 25] on div "Deploy to production" at bounding box center [902, 26] width 42 height 6
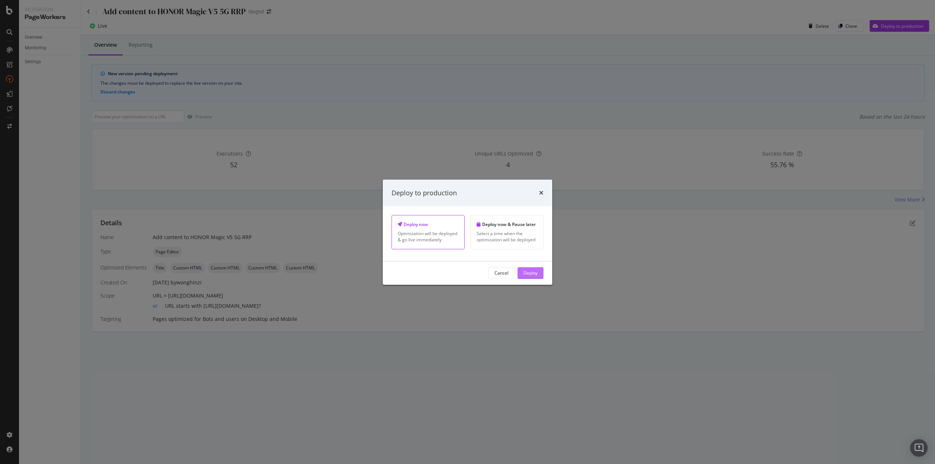
click at [539, 272] on button "Deploy" at bounding box center [531, 273] width 26 height 12
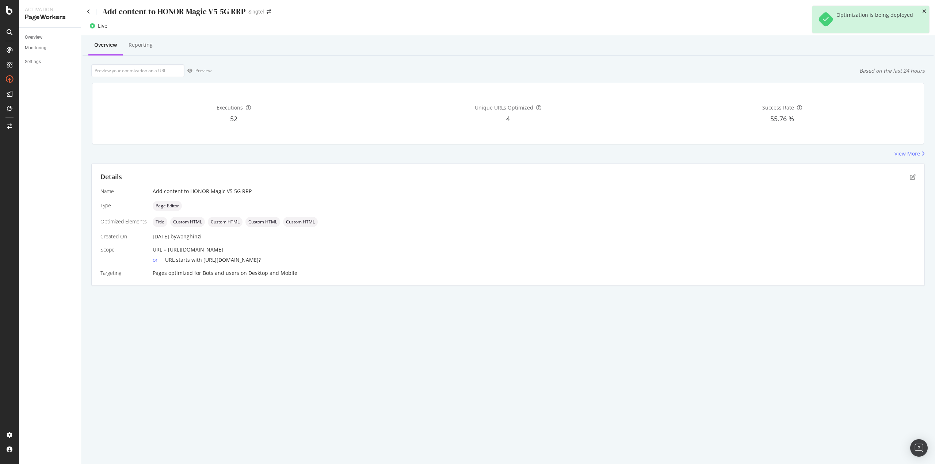
click at [923, 11] on icon "close toast" at bounding box center [924, 11] width 4 height 5
click at [88, 10] on icon at bounding box center [88, 11] width 3 height 5
